Goal: Information Seeking & Learning: Learn about a topic

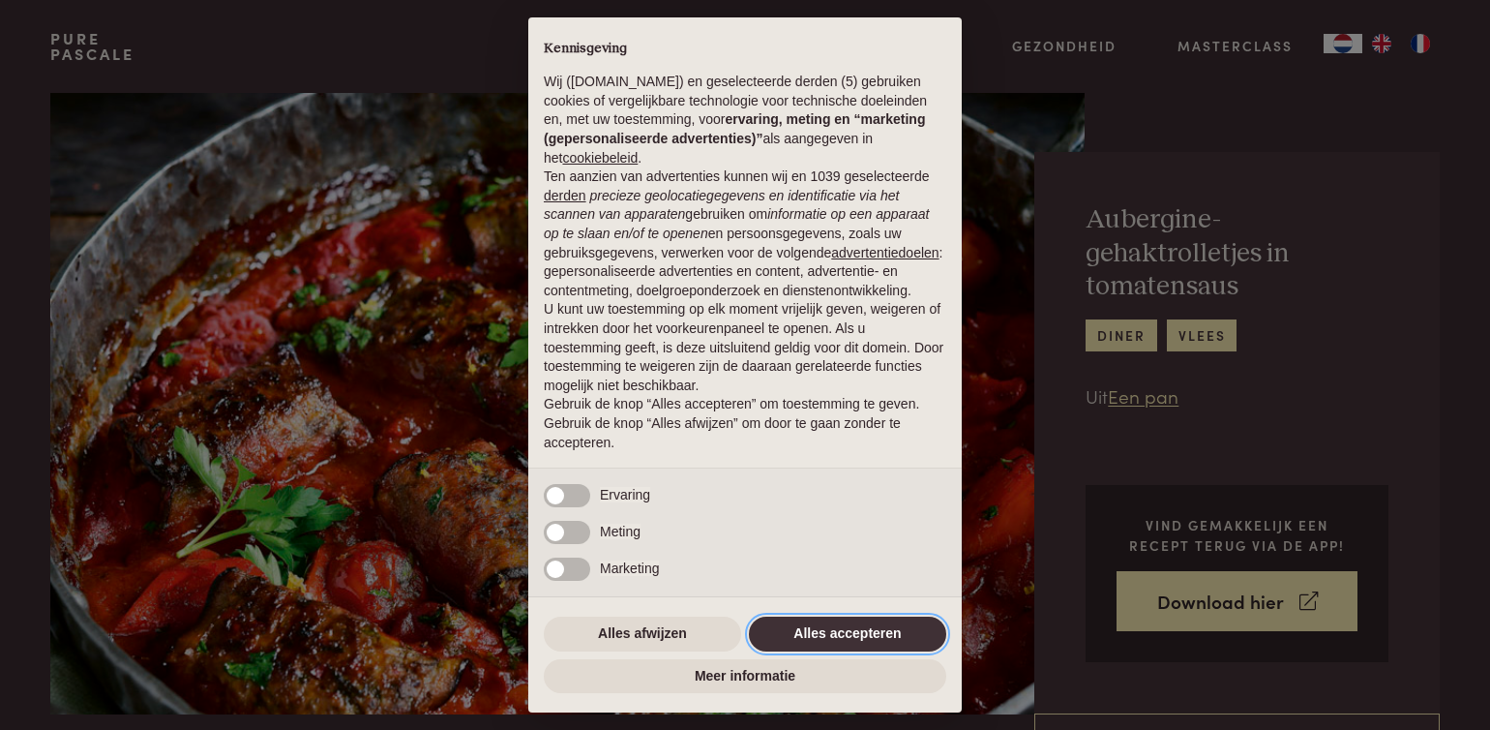
click at [848, 628] on button "Alles accepteren" at bounding box center [847, 633] width 197 height 35
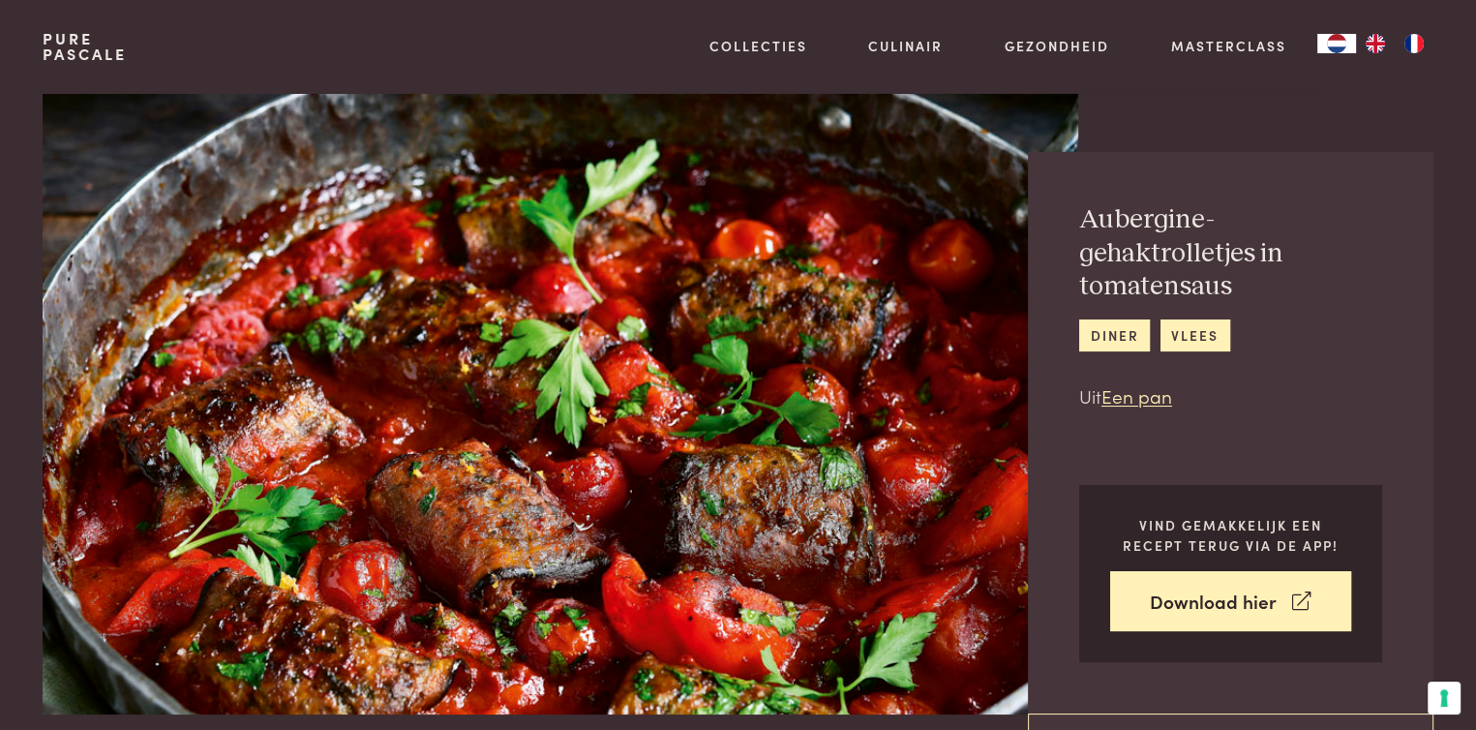
scroll to position [97, 0]
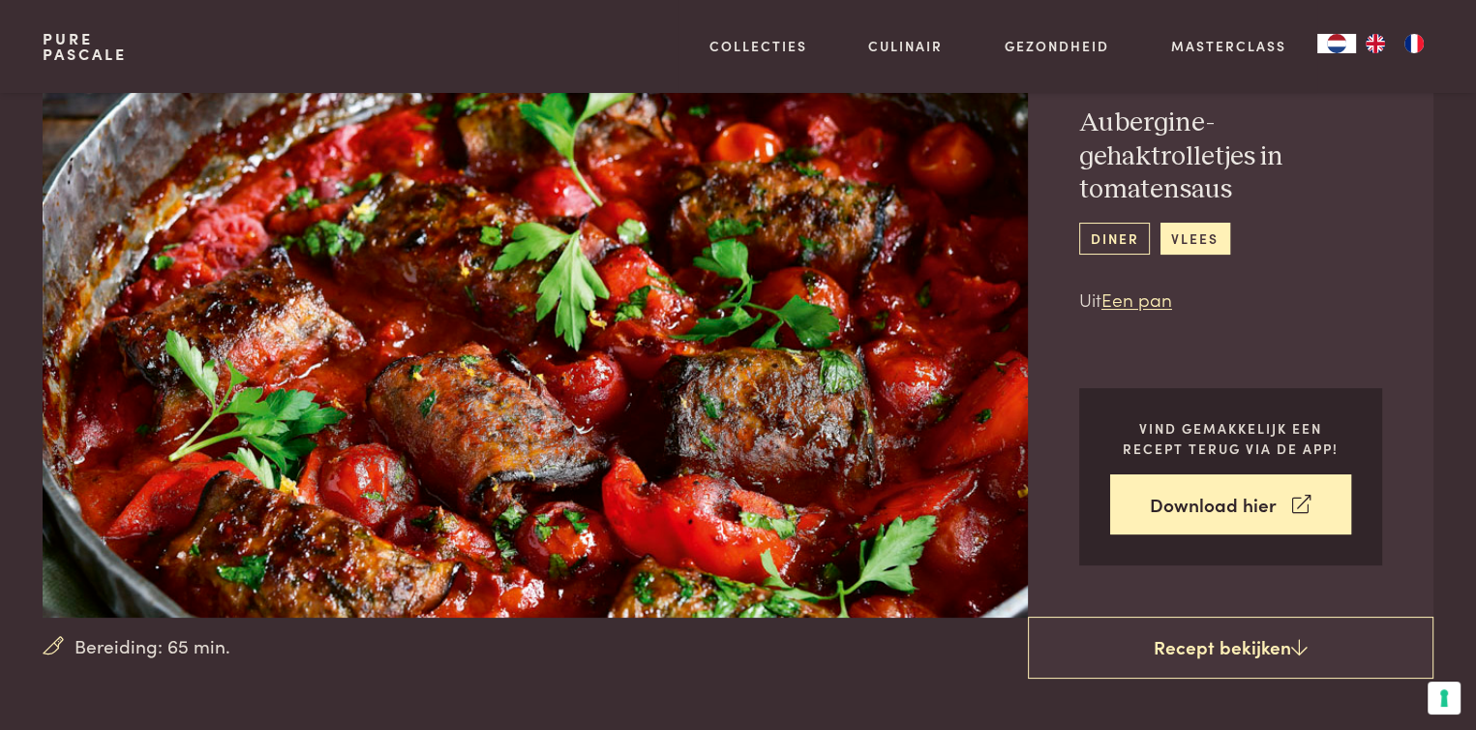
click at [1117, 231] on link "diner" at bounding box center [1114, 239] width 71 height 32
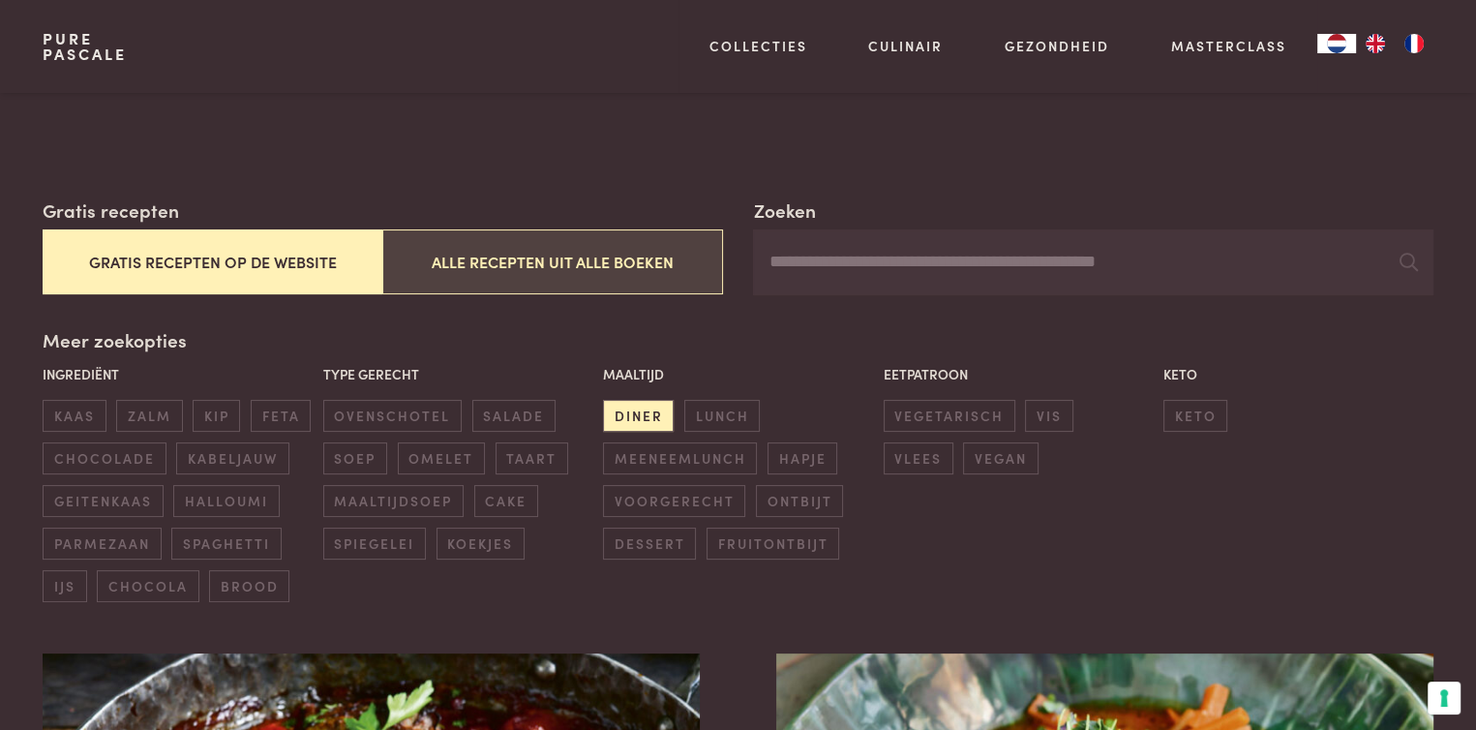
scroll to position [290, 0]
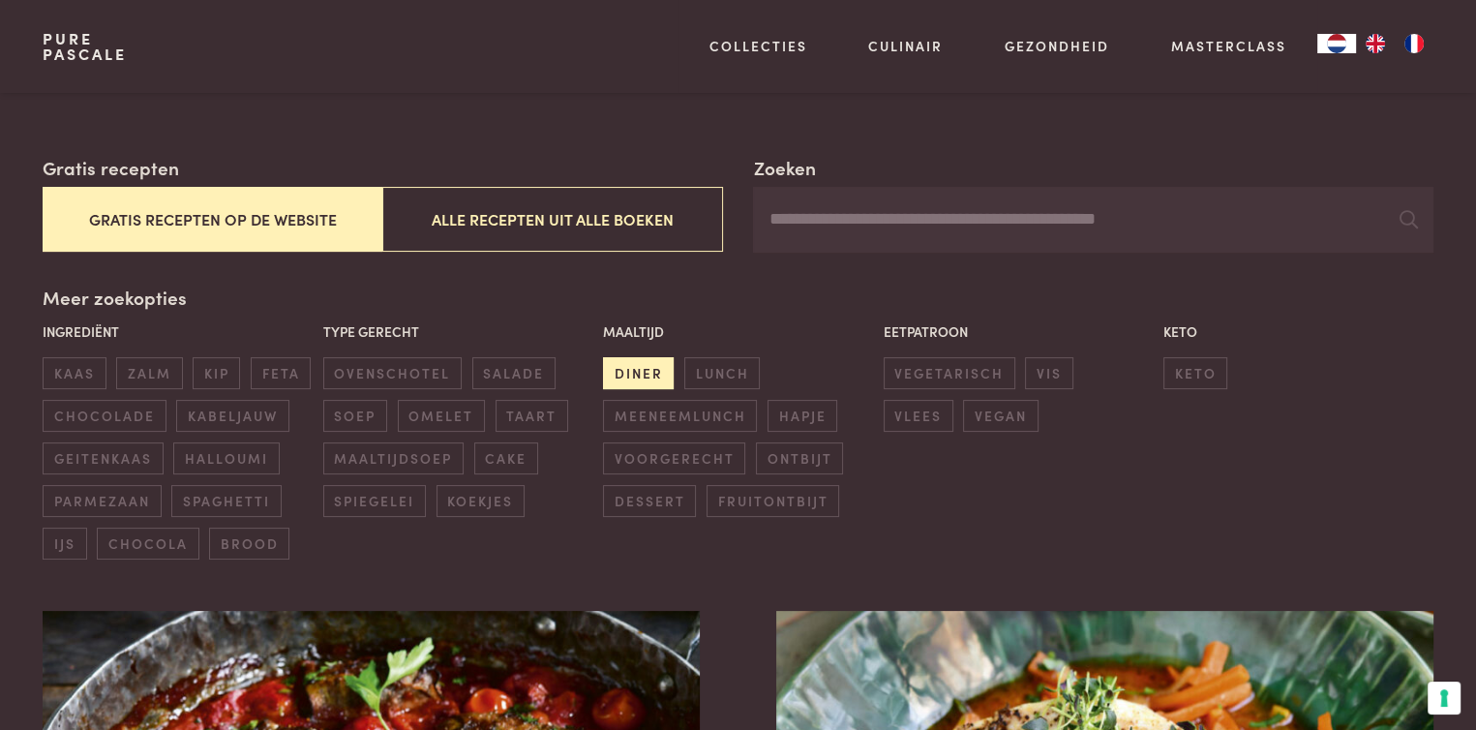
click at [627, 370] on span "diner" at bounding box center [638, 373] width 71 height 32
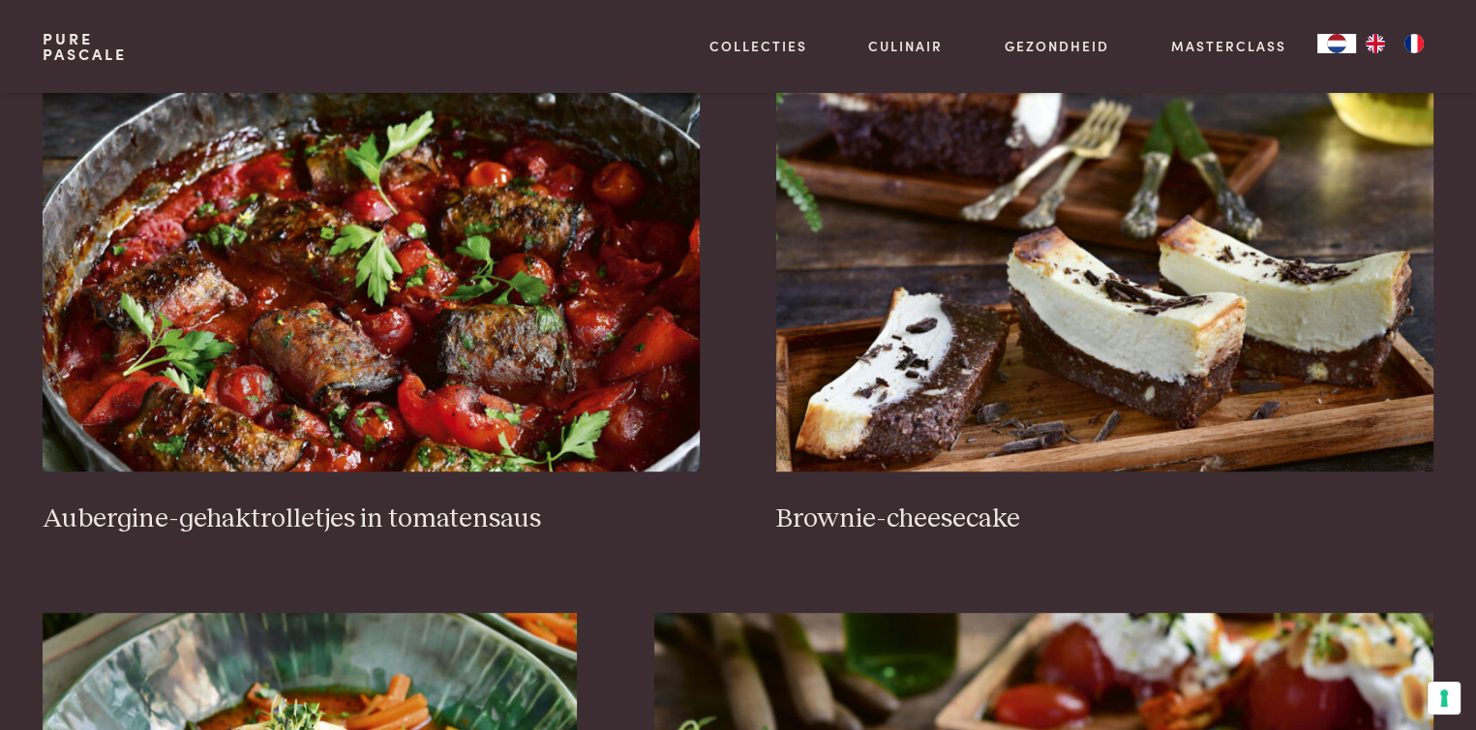
scroll to position [831, 0]
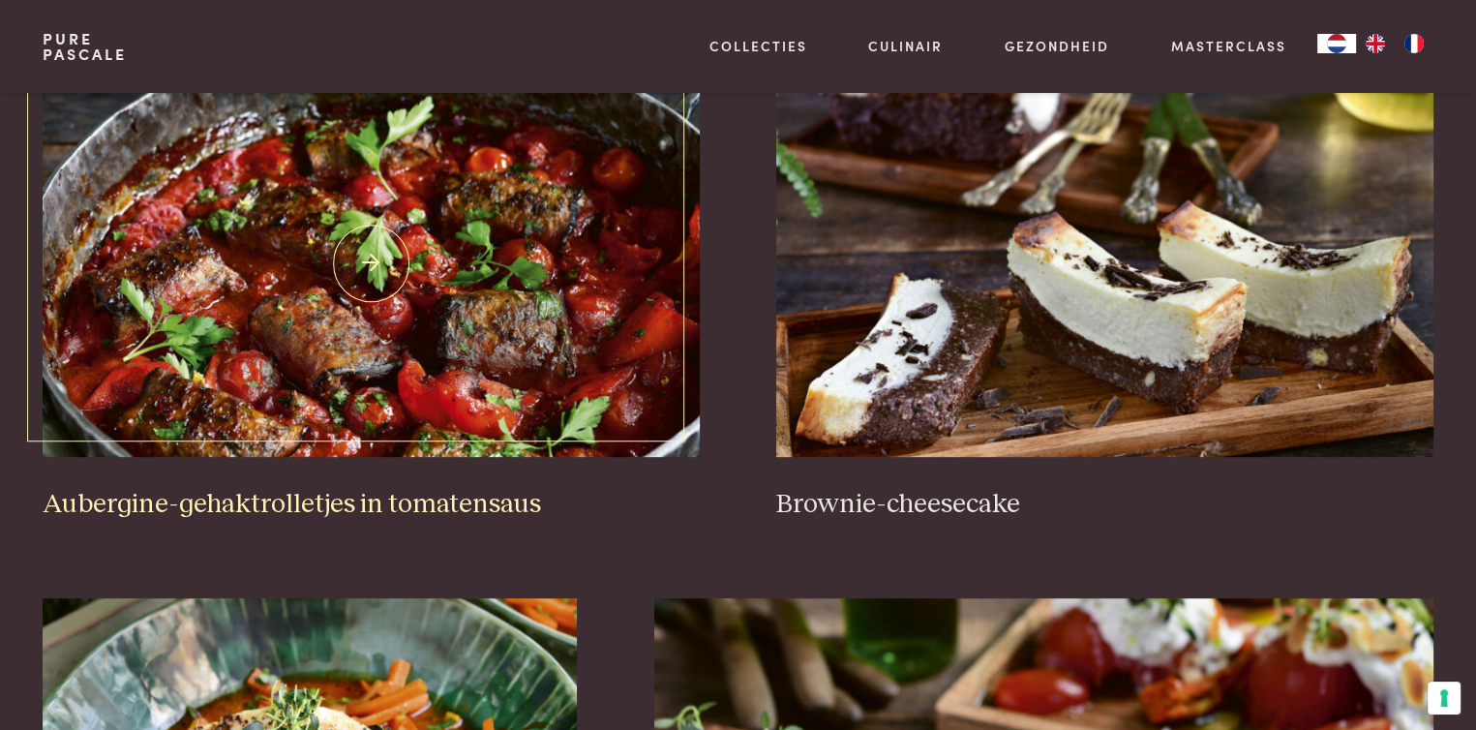
click at [433, 347] on img at bounding box center [371, 263] width 656 height 387
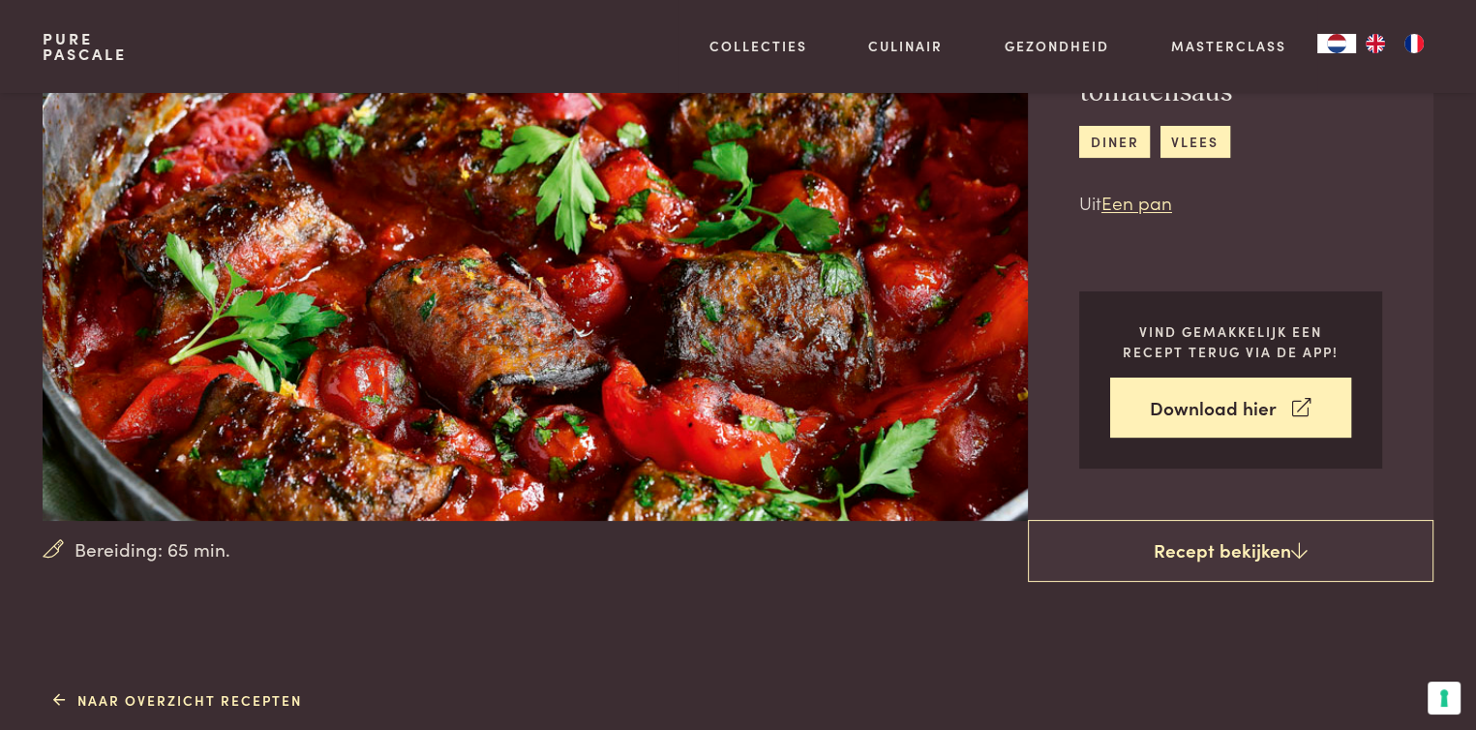
scroll to position [290, 0]
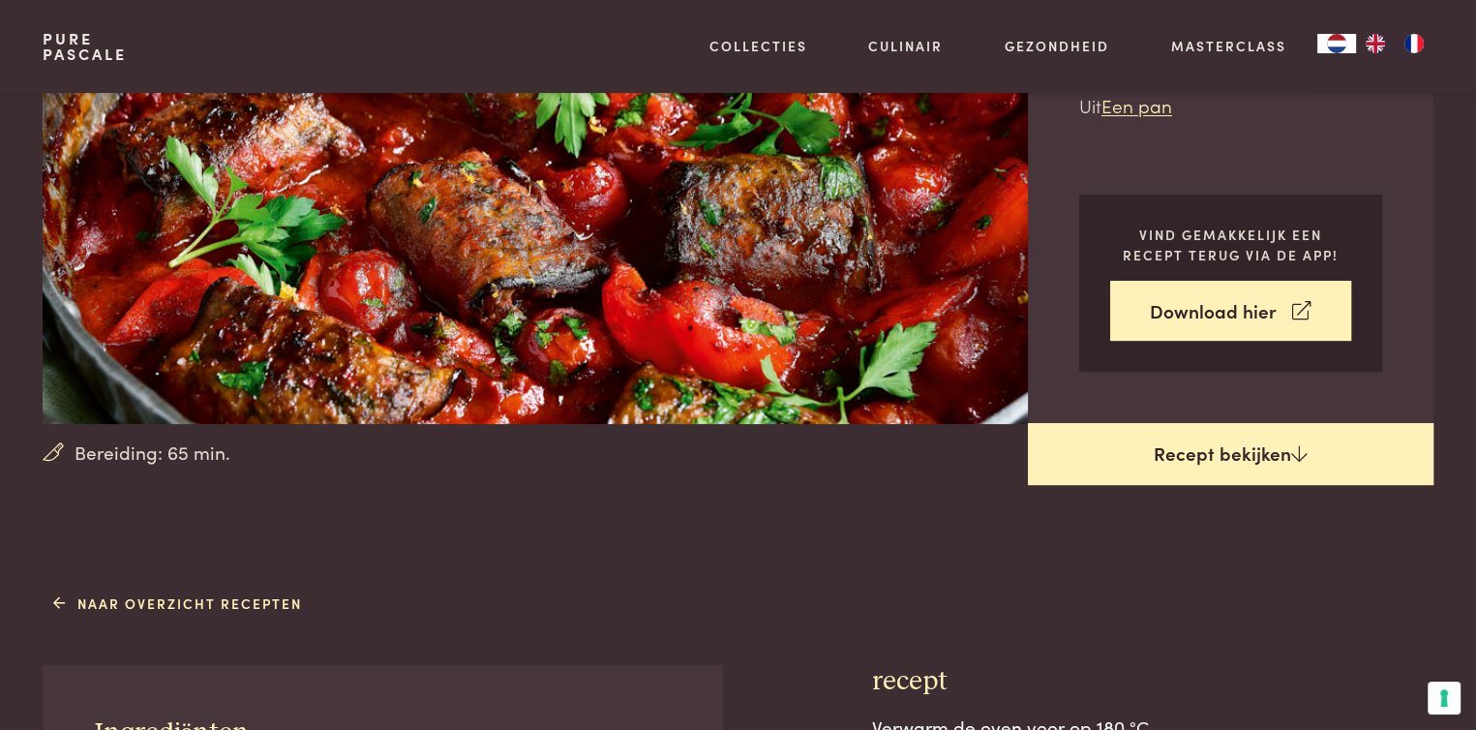
click at [1187, 443] on link "Recept bekijken" at bounding box center [1230, 454] width 405 height 62
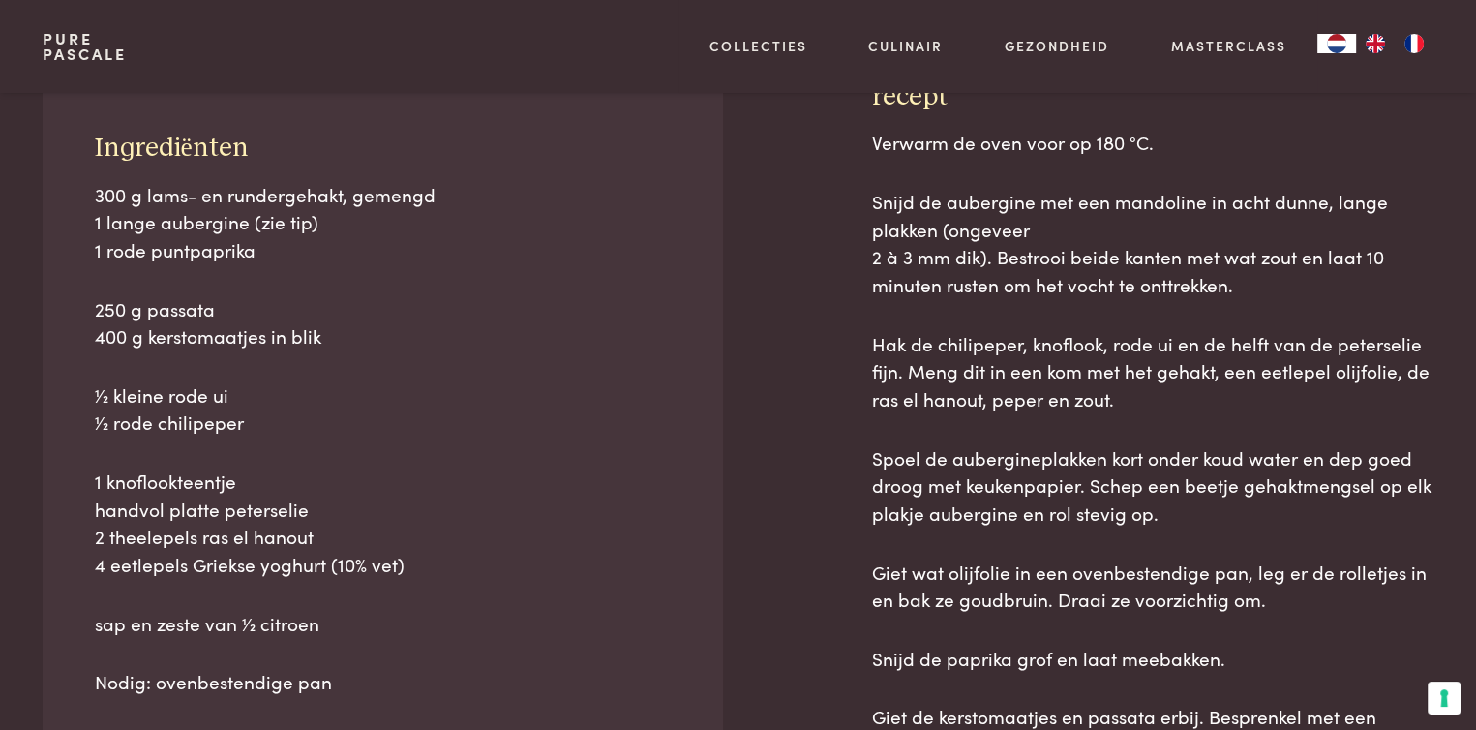
scroll to position [876, 0]
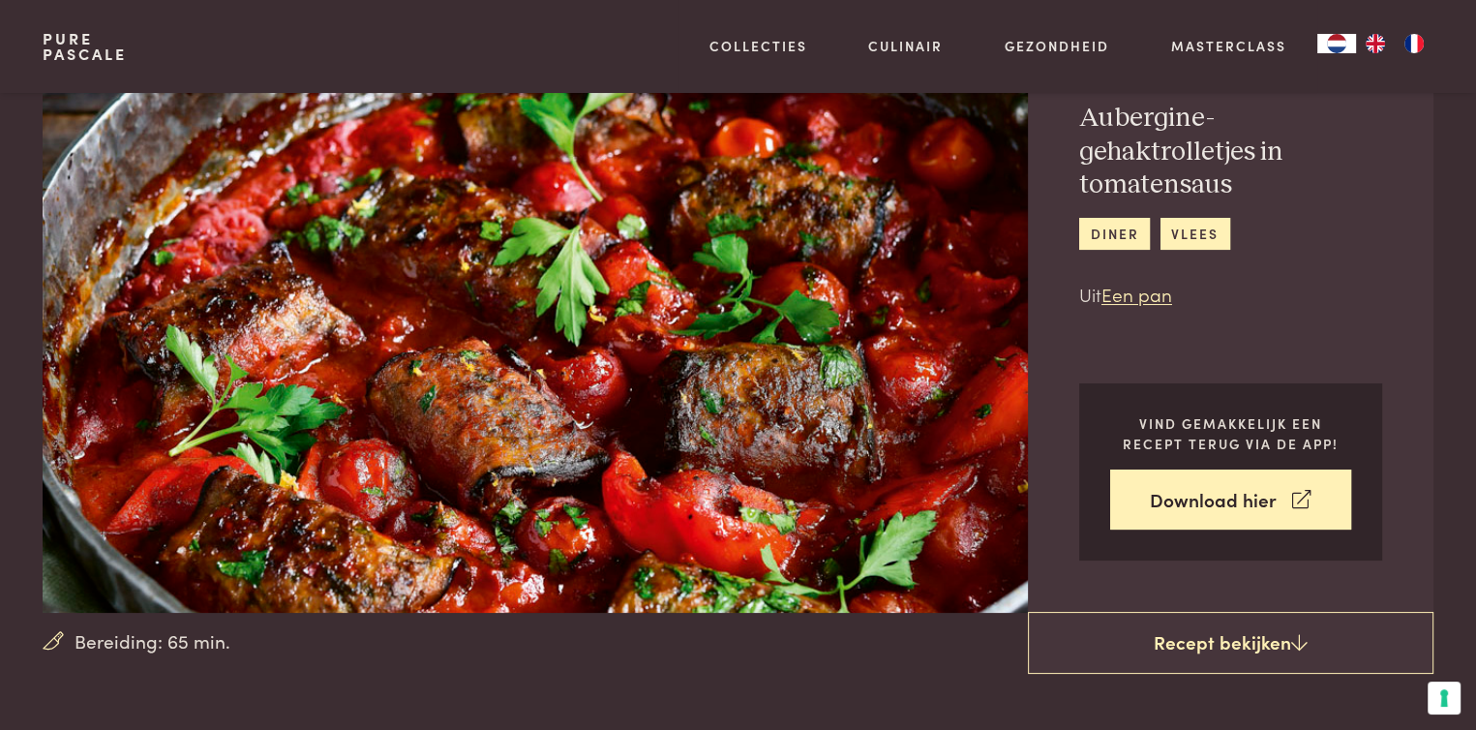
scroll to position [5, 0]
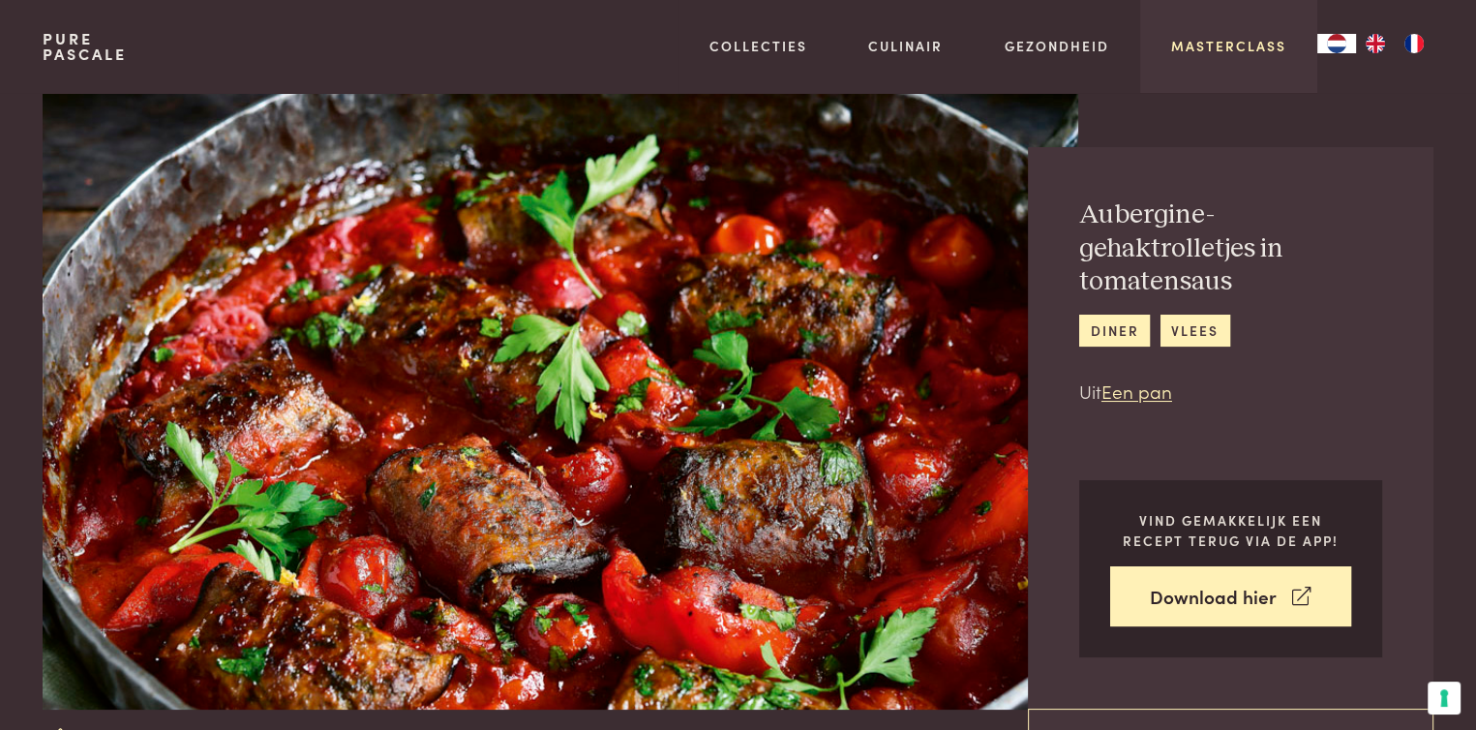
click at [1228, 46] on link "Masterclass" at bounding box center [1228, 46] width 115 height 20
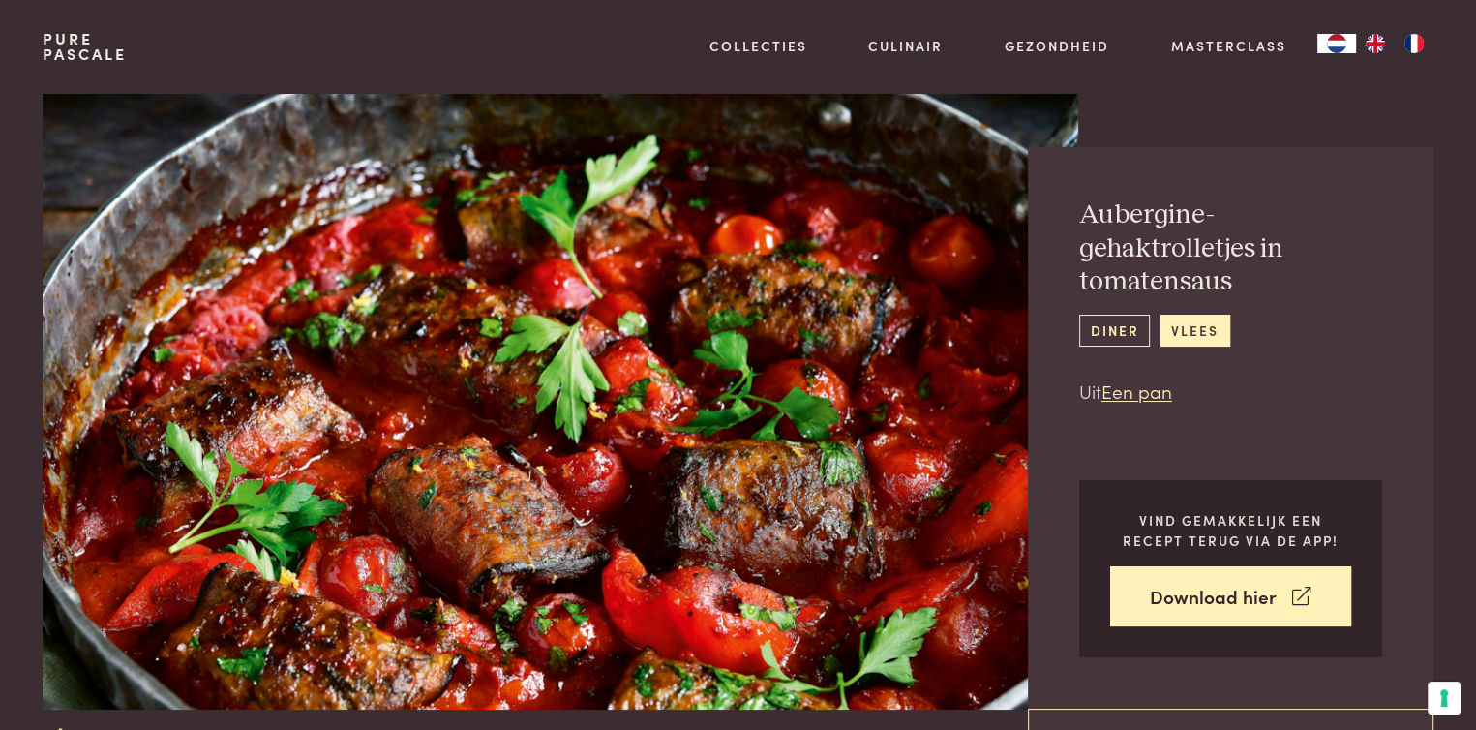
click at [1117, 327] on link "diner" at bounding box center [1114, 330] width 71 height 32
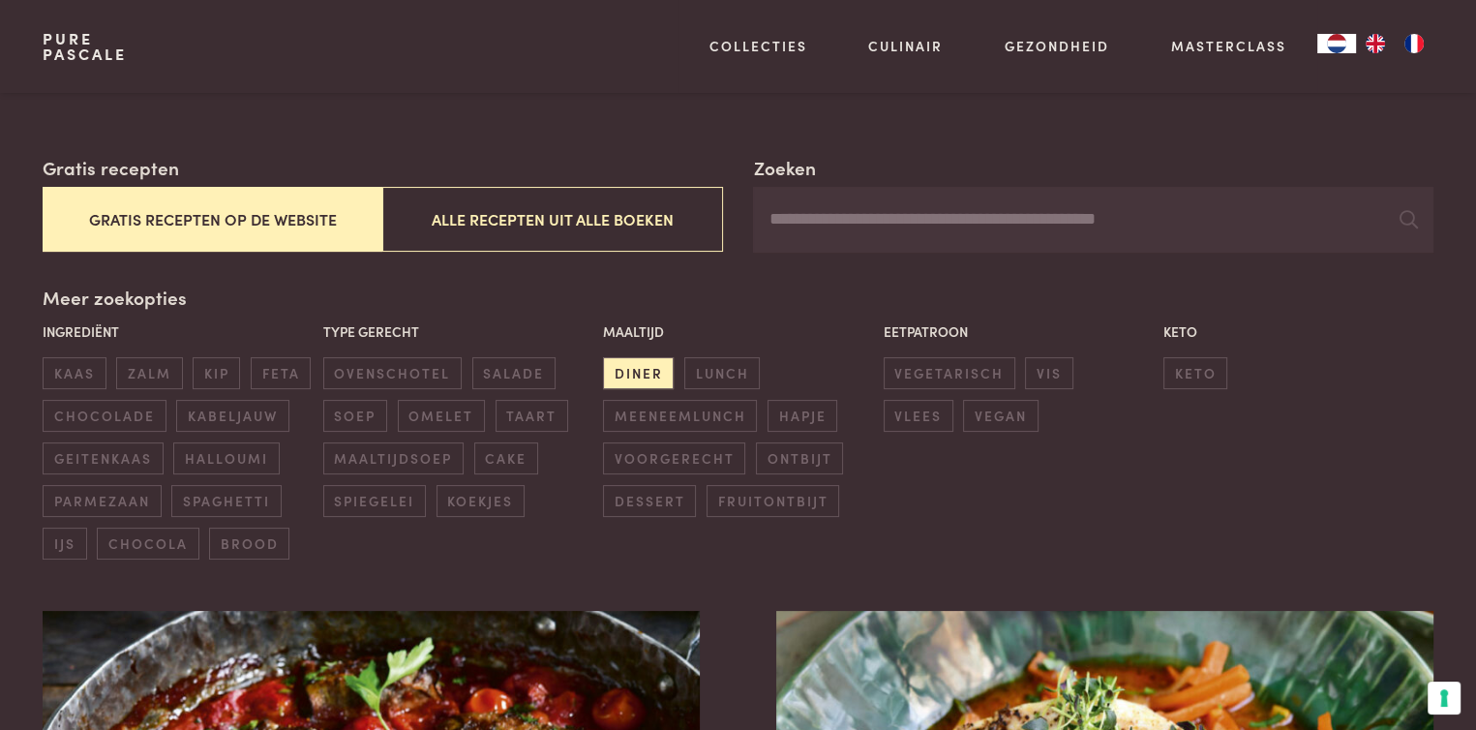
scroll to position [387, 0]
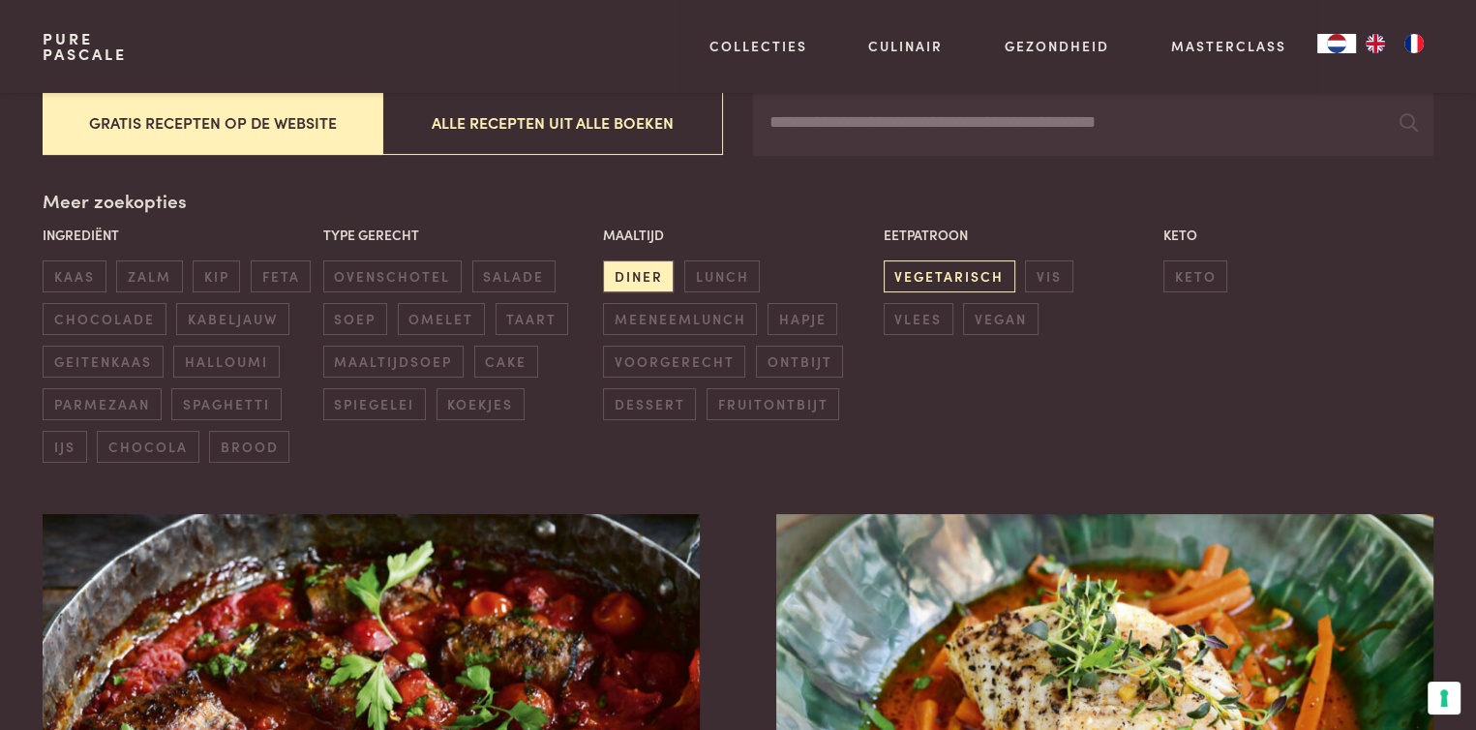
click at [967, 276] on span "vegetarisch" at bounding box center [949, 276] width 132 height 32
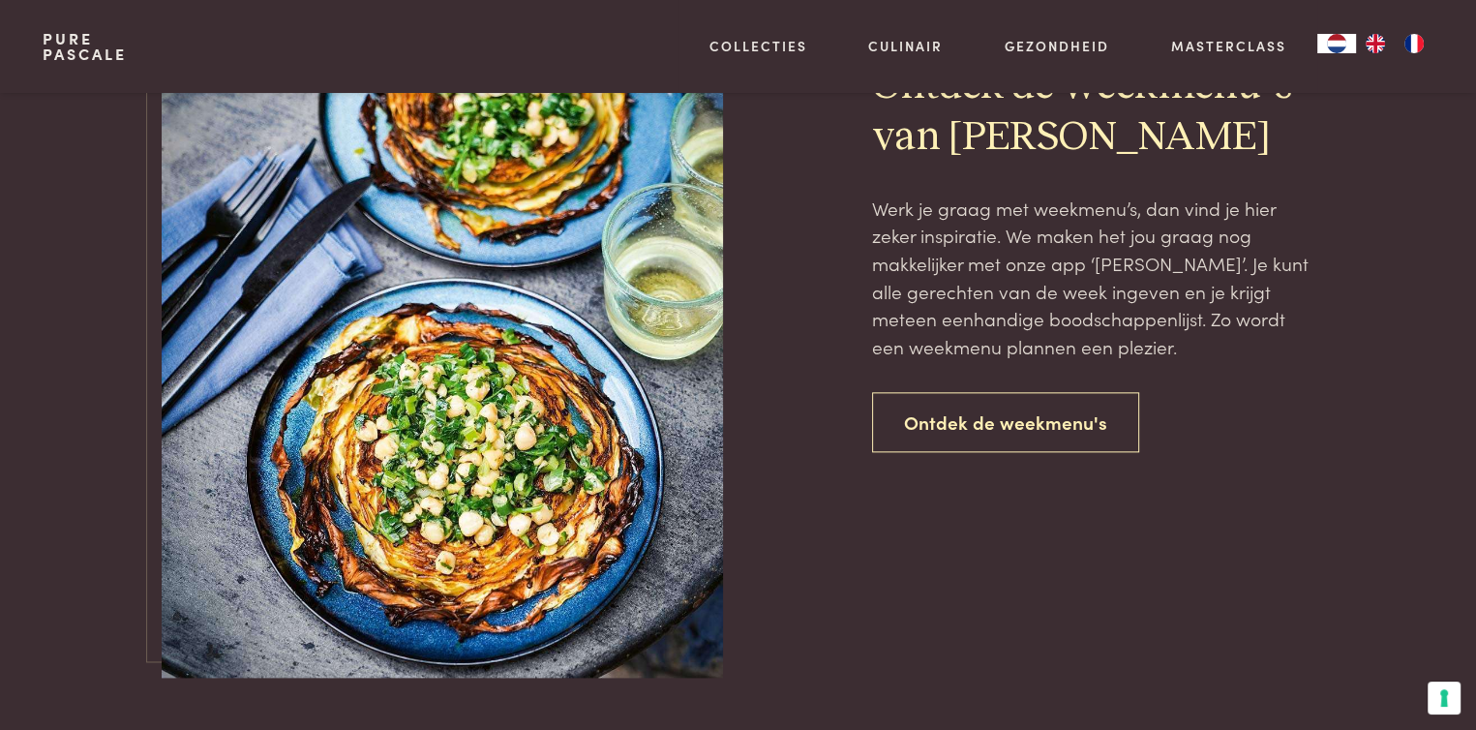
scroll to position [2283, 0]
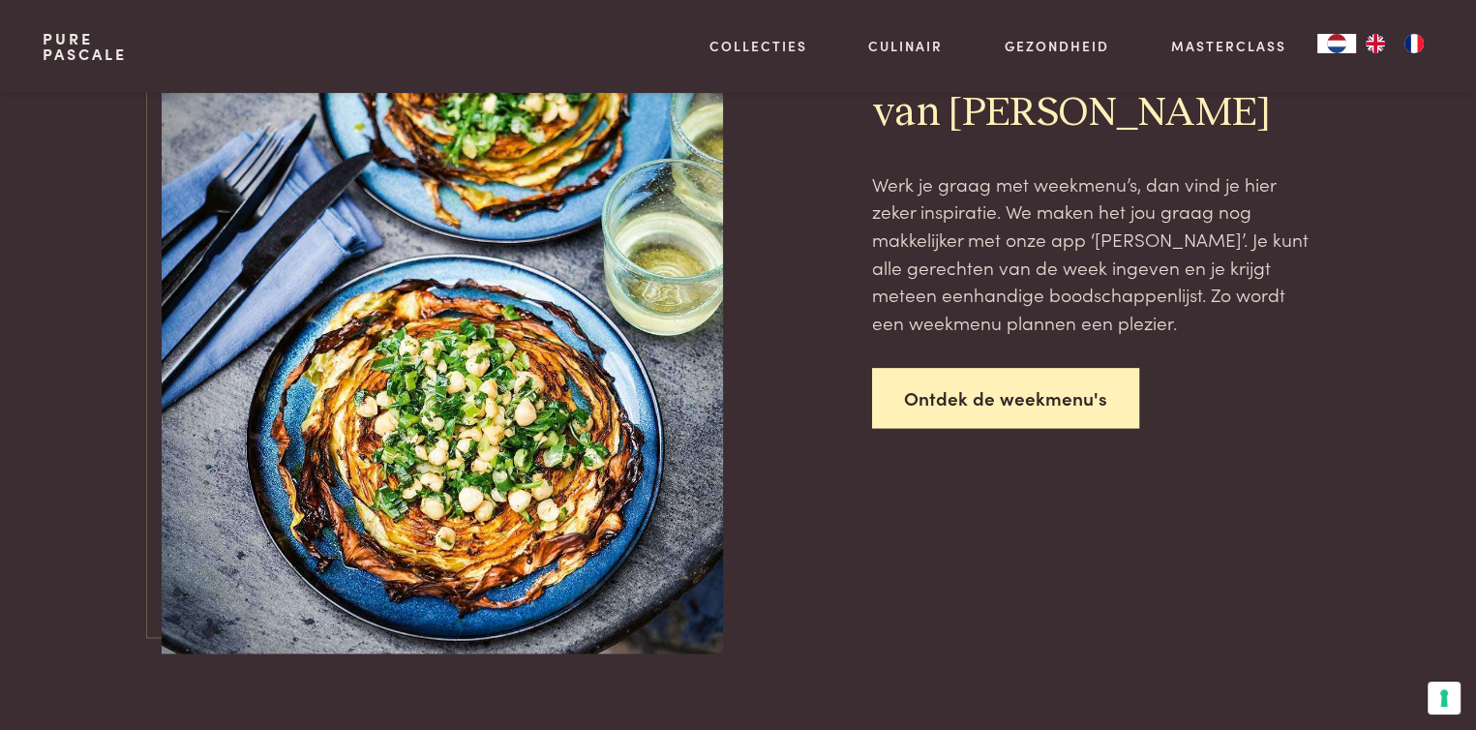
click at [1033, 393] on link "Ontdek de weekmenu's" at bounding box center [1005, 398] width 267 height 61
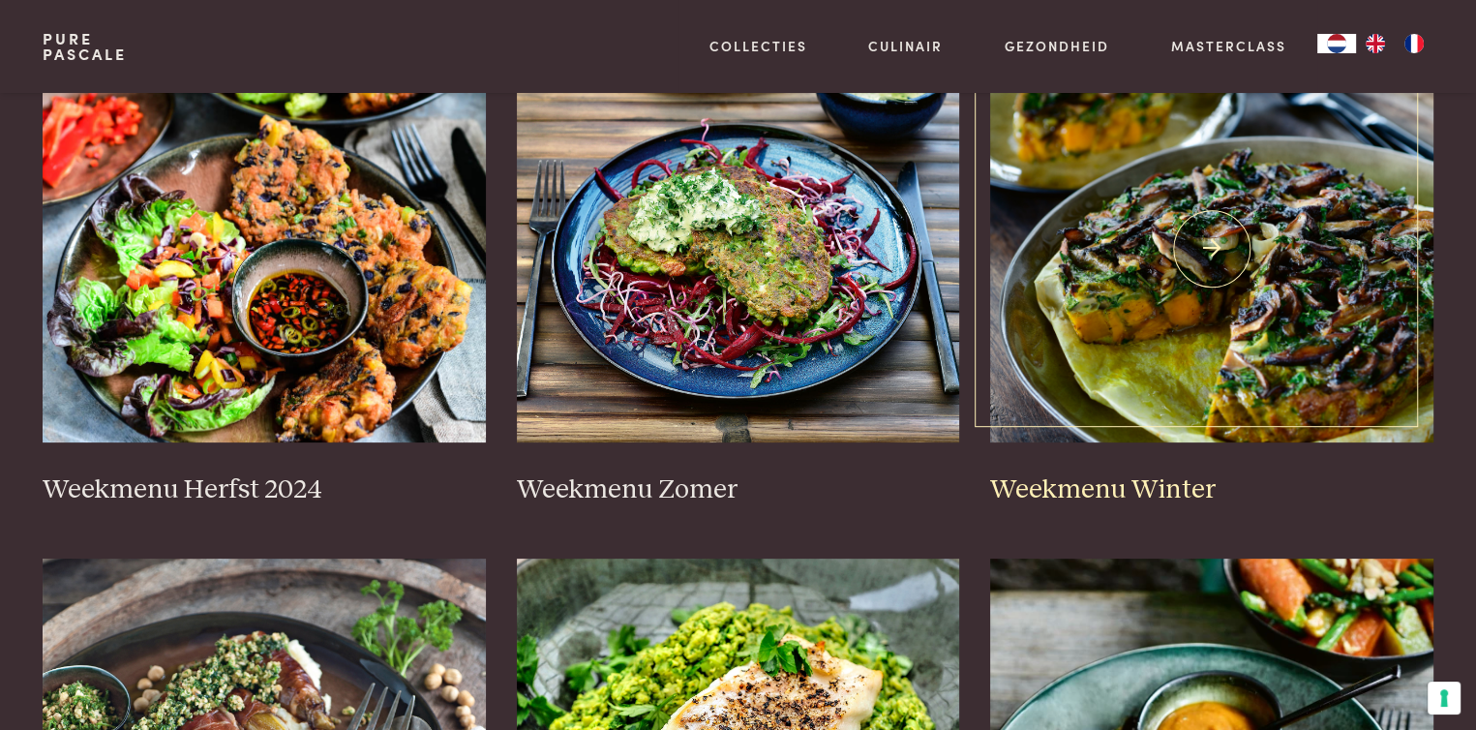
scroll to position [484, 0]
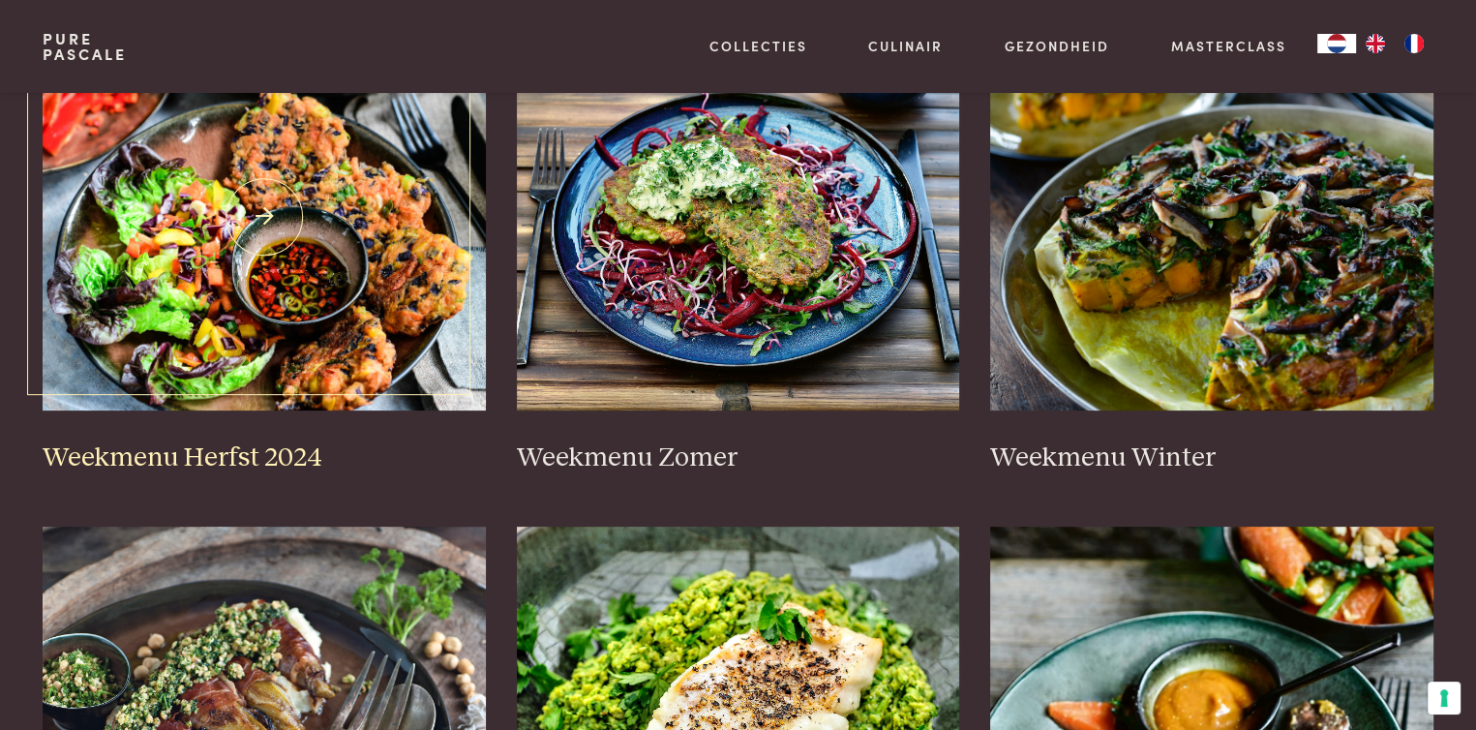
click at [289, 459] on h3 "Weekmenu Herfst 2024" at bounding box center [264, 458] width 443 height 34
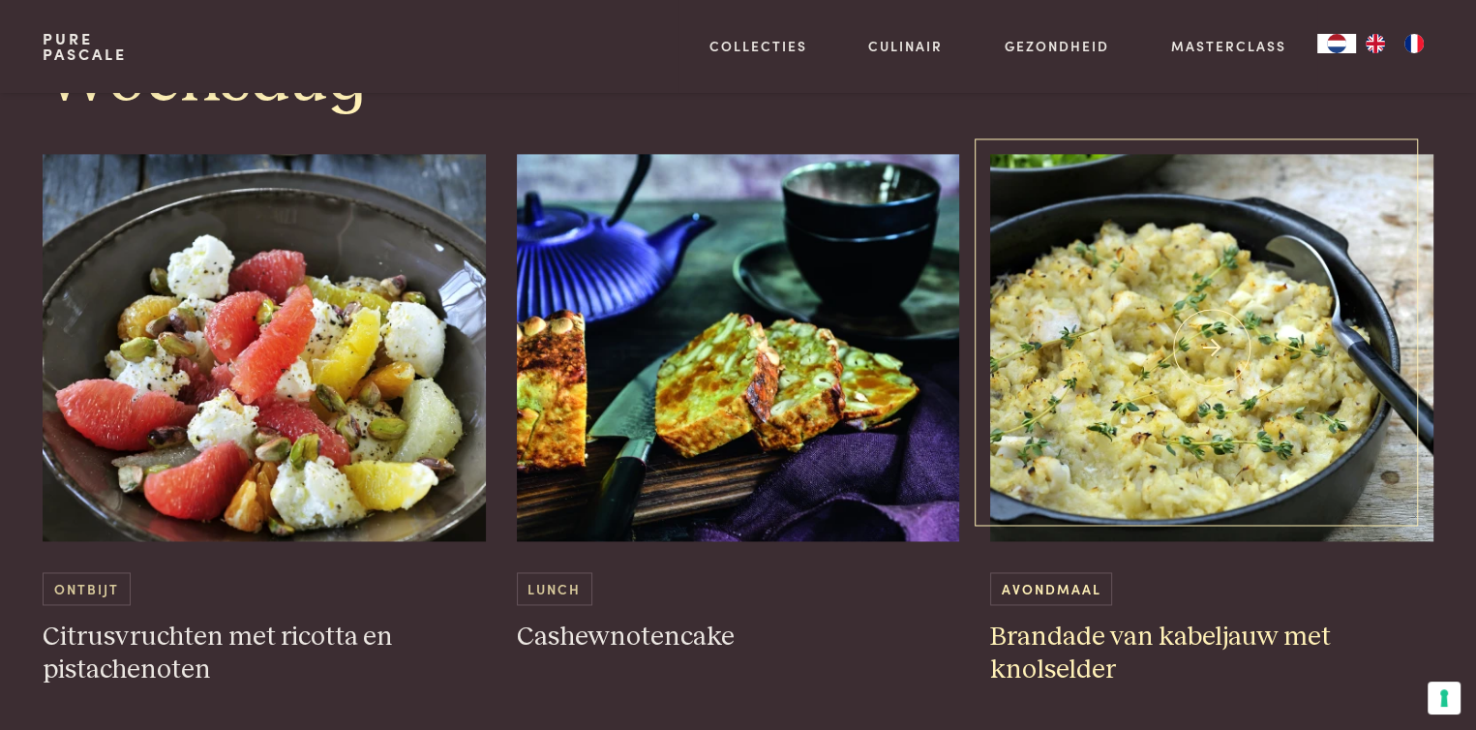
scroll to position [2613, 0]
